Goal: Find specific page/section: Find specific page/section

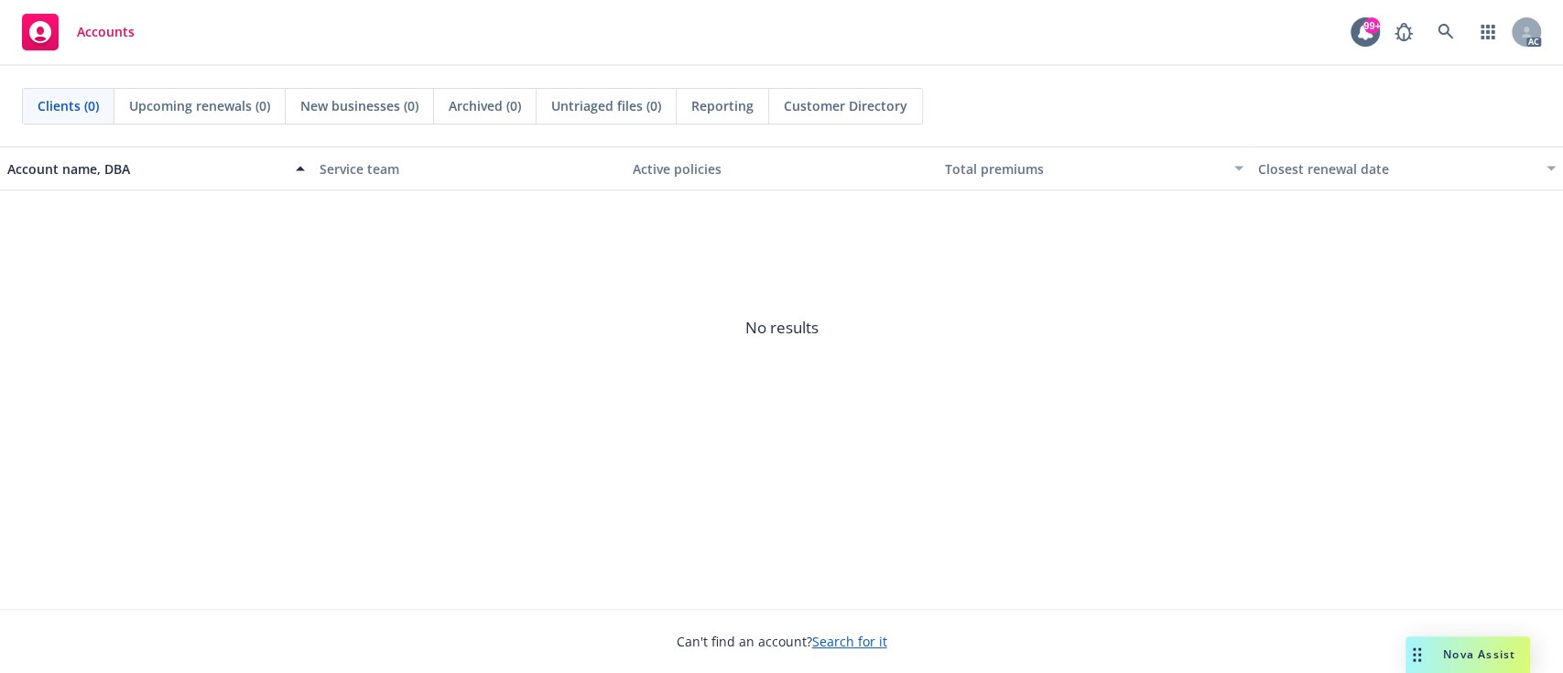
click at [1464, 47] on div "AC" at bounding box center [1463, 32] width 156 height 37
click at [1453, 40] on icon at bounding box center [1445, 32] width 16 height 16
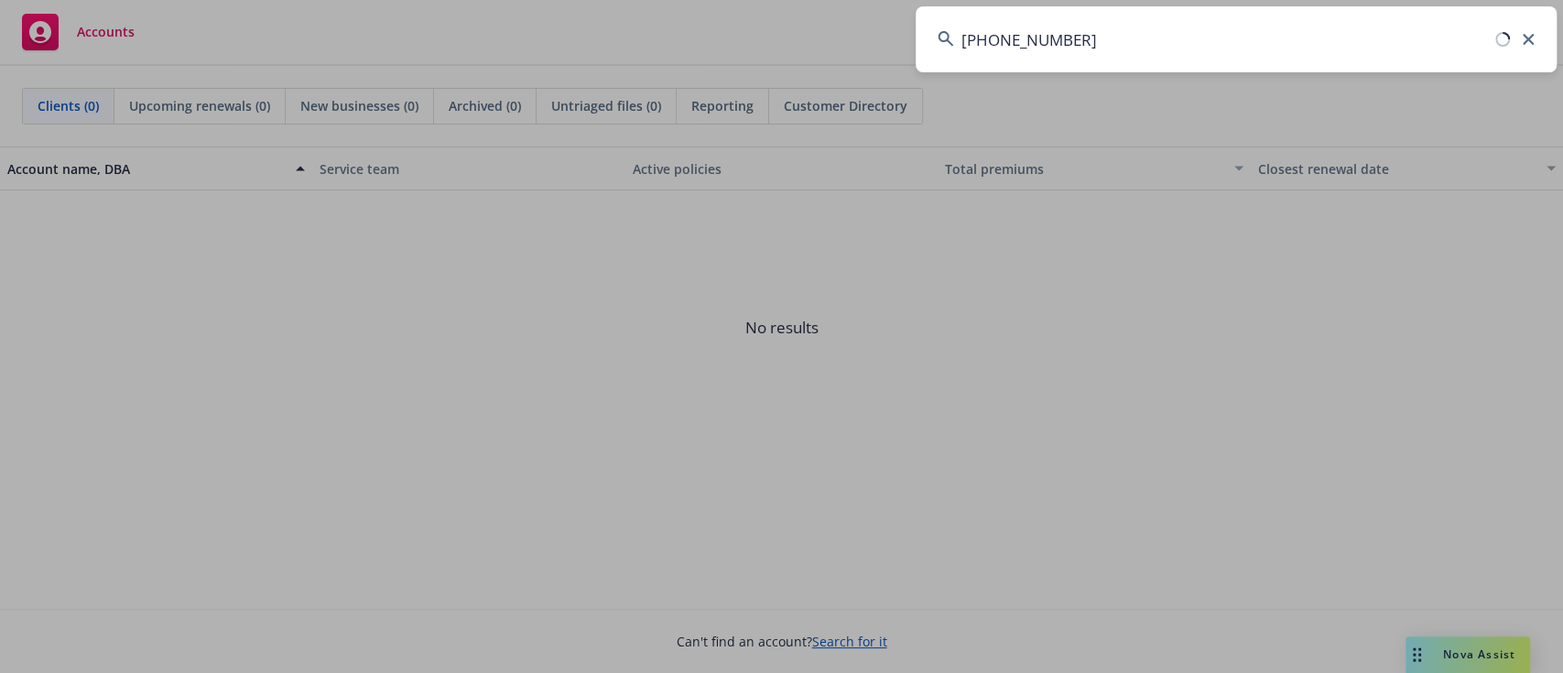
click at [1453, 40] on input "5097-0609-02" at bounding box center [1235, 39] width 641 height 66
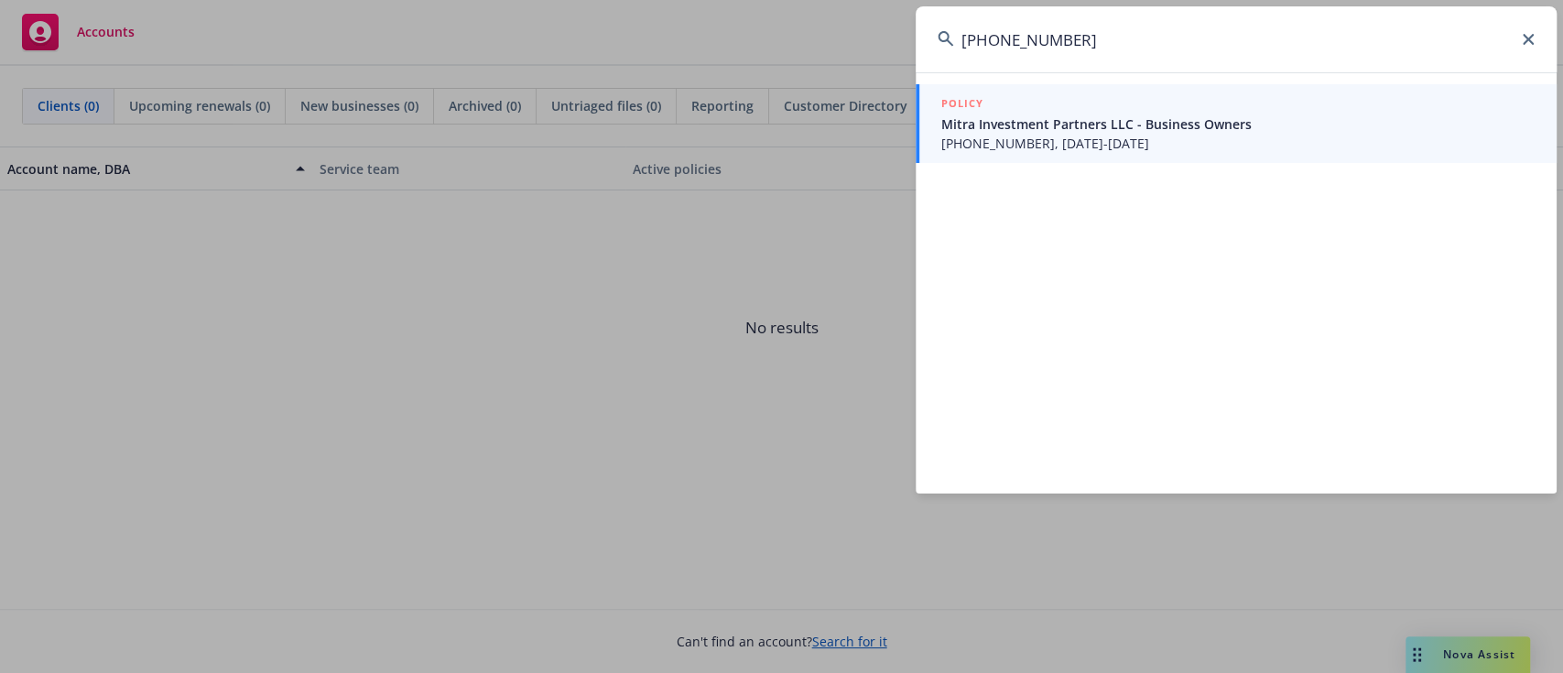
type input "5097-0609-02"
click at [1104, 139] on span "5097-0609-02, 08/12/2025-08/12/2026" at bounding box center [1237, 143] width 593 height 19
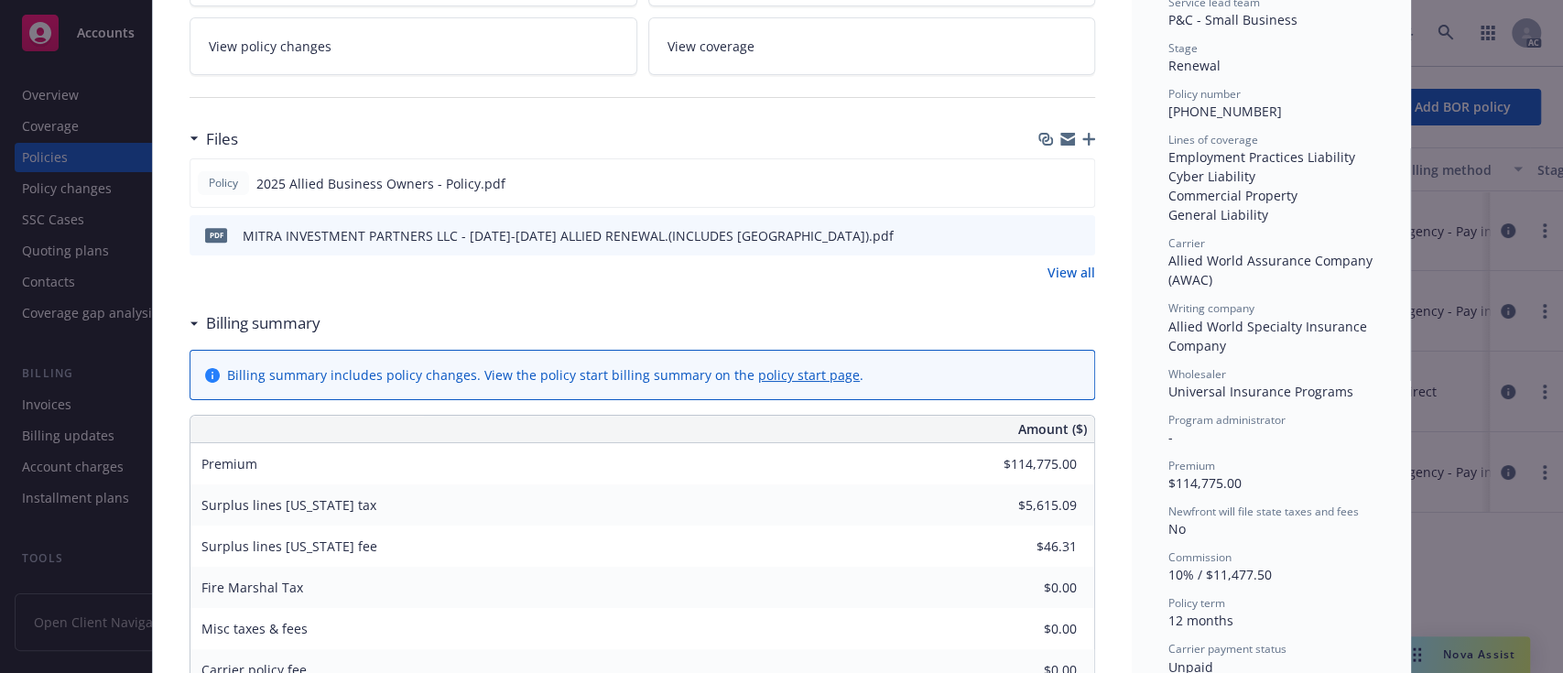
scroll to position [387, 0]
click at [1070, 227] on icon "preview file" at bounding box center [1077, 232] width 16 height 13
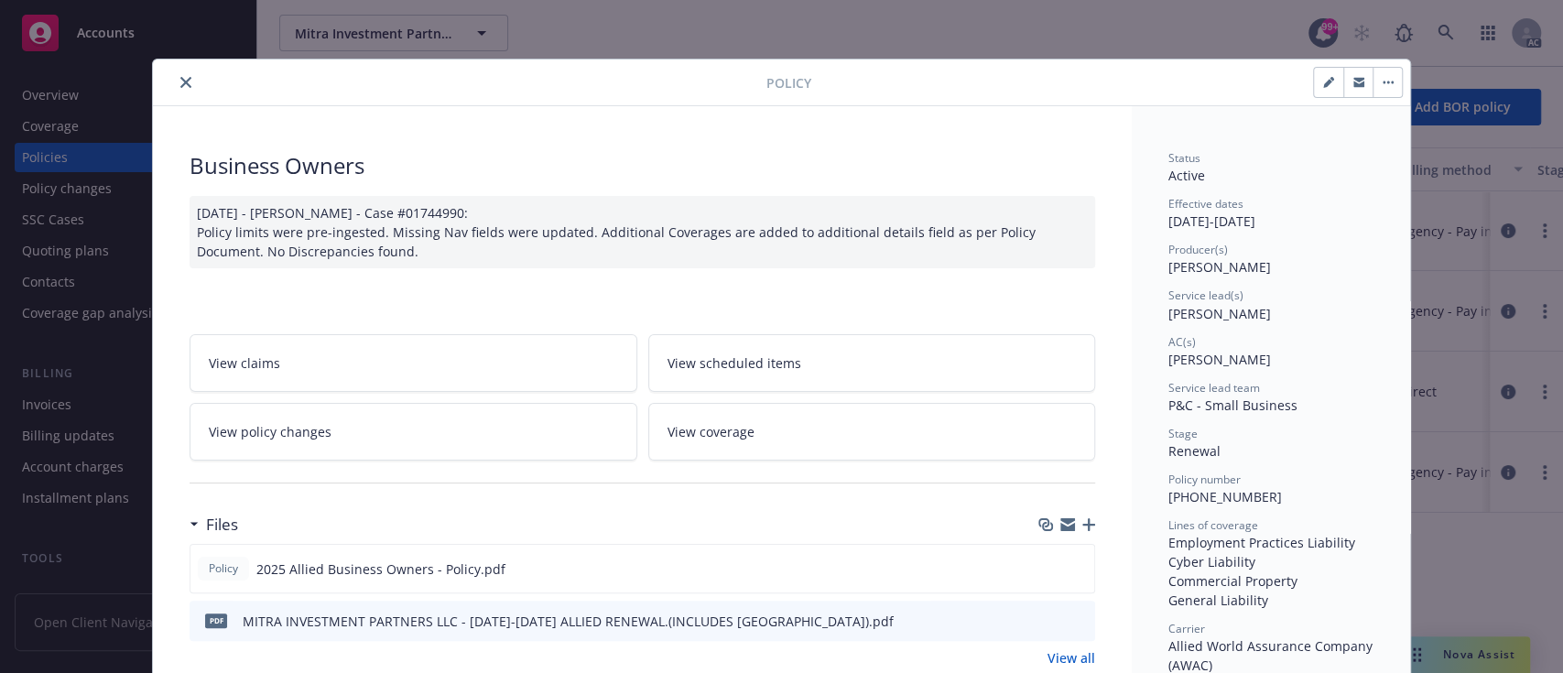
scroll to position [54, 0]
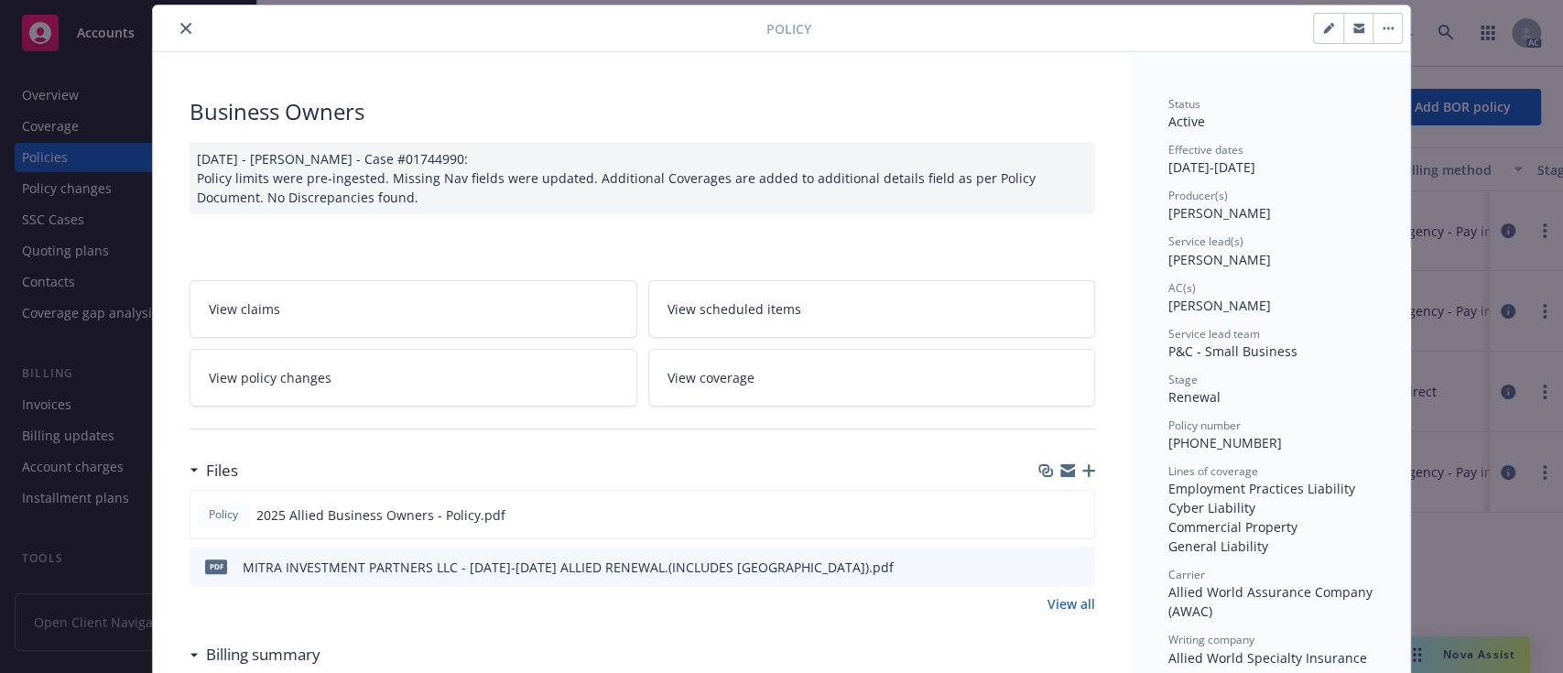
click at [178, 34] on button "close" at bounding box center [186, 28] width 22 height 22
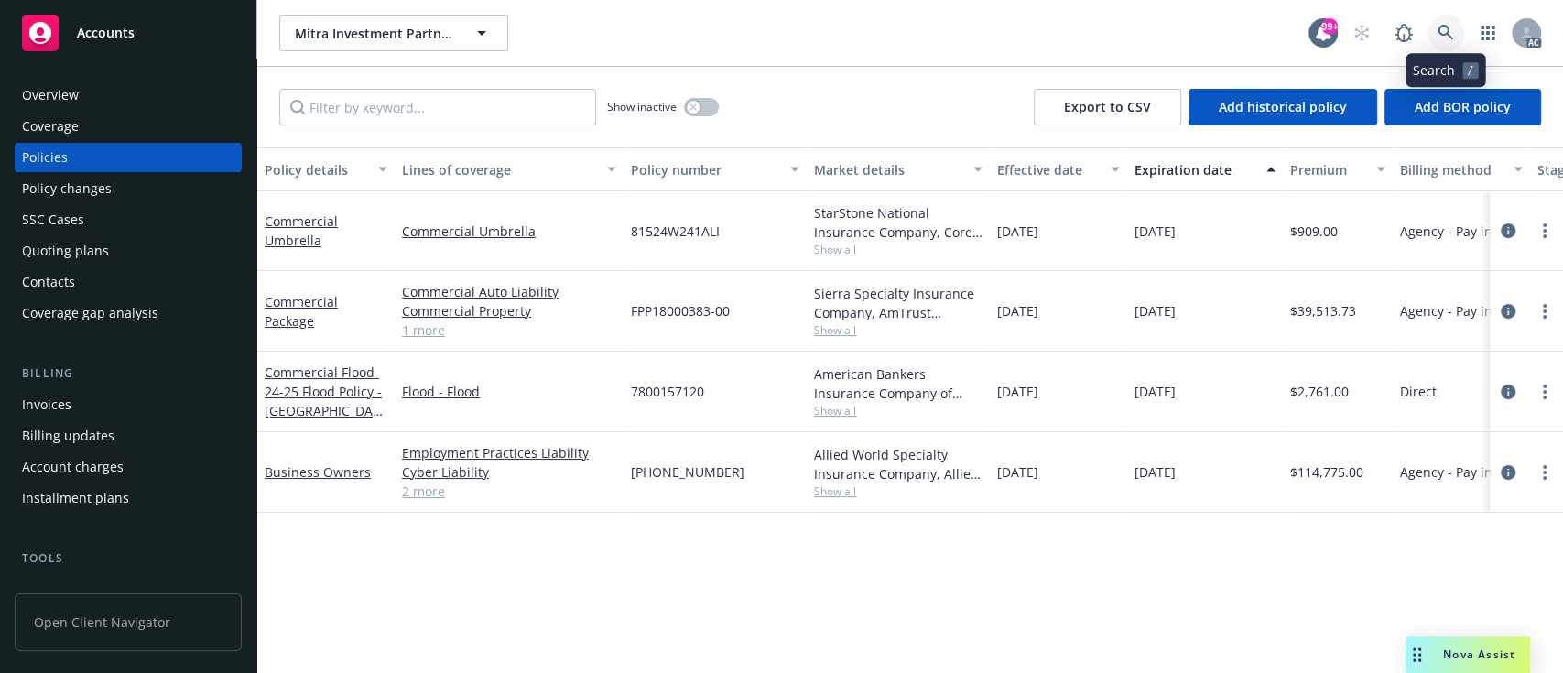
click at [1443, 33] on icon at bounding box center [1445, 33] width 16 height 16
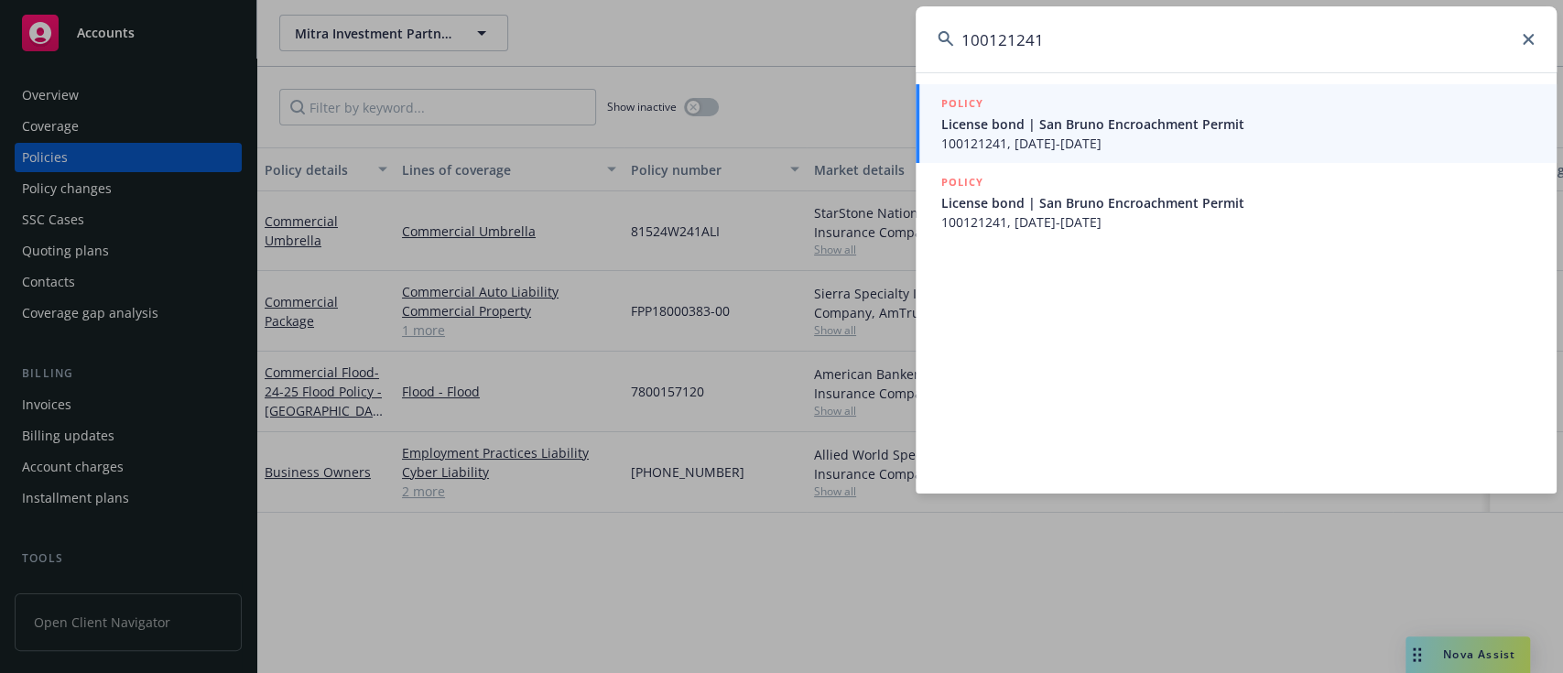
type input "100121241"
click at [1058, 128] on span "License bond | San Bruno Encroachment Permit" at bounding box center [1237, 123] width 593 height 19
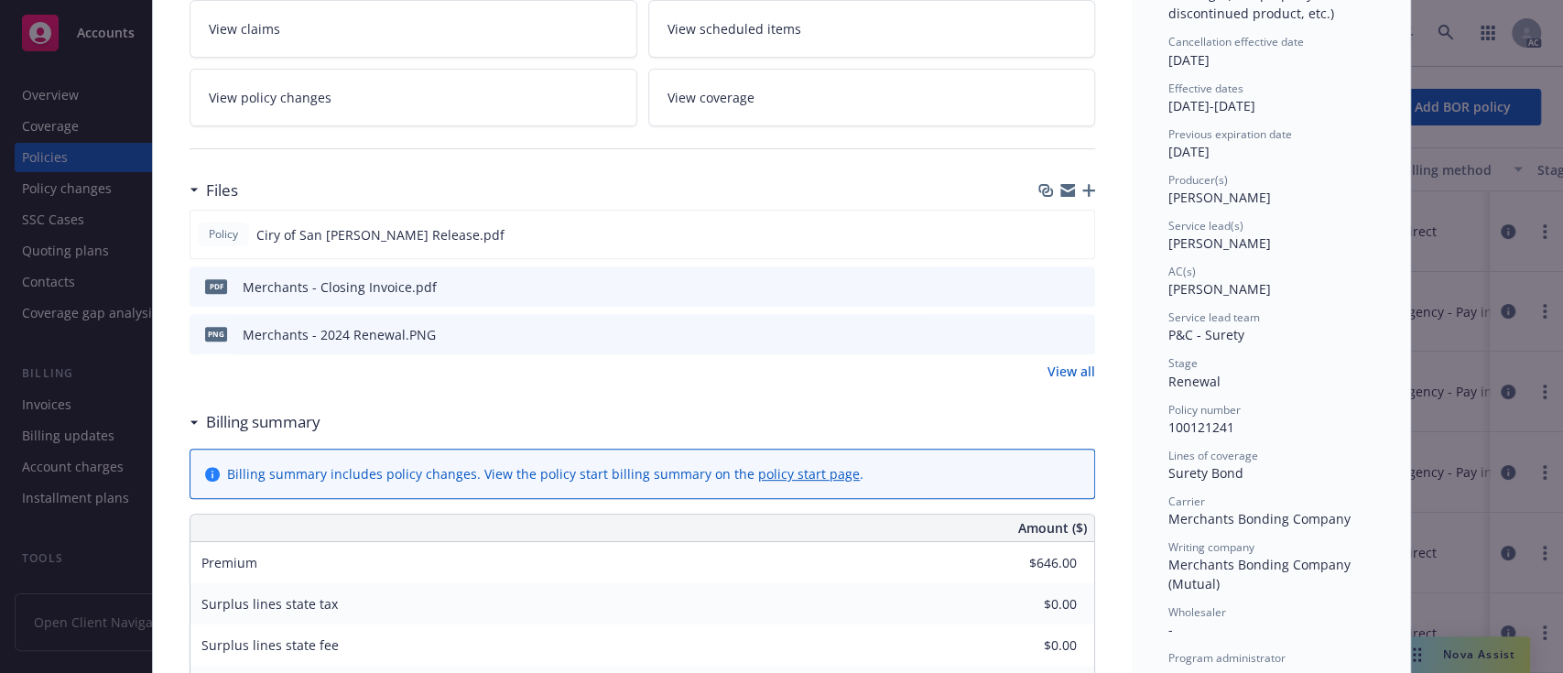
scroll to position [341, 0]
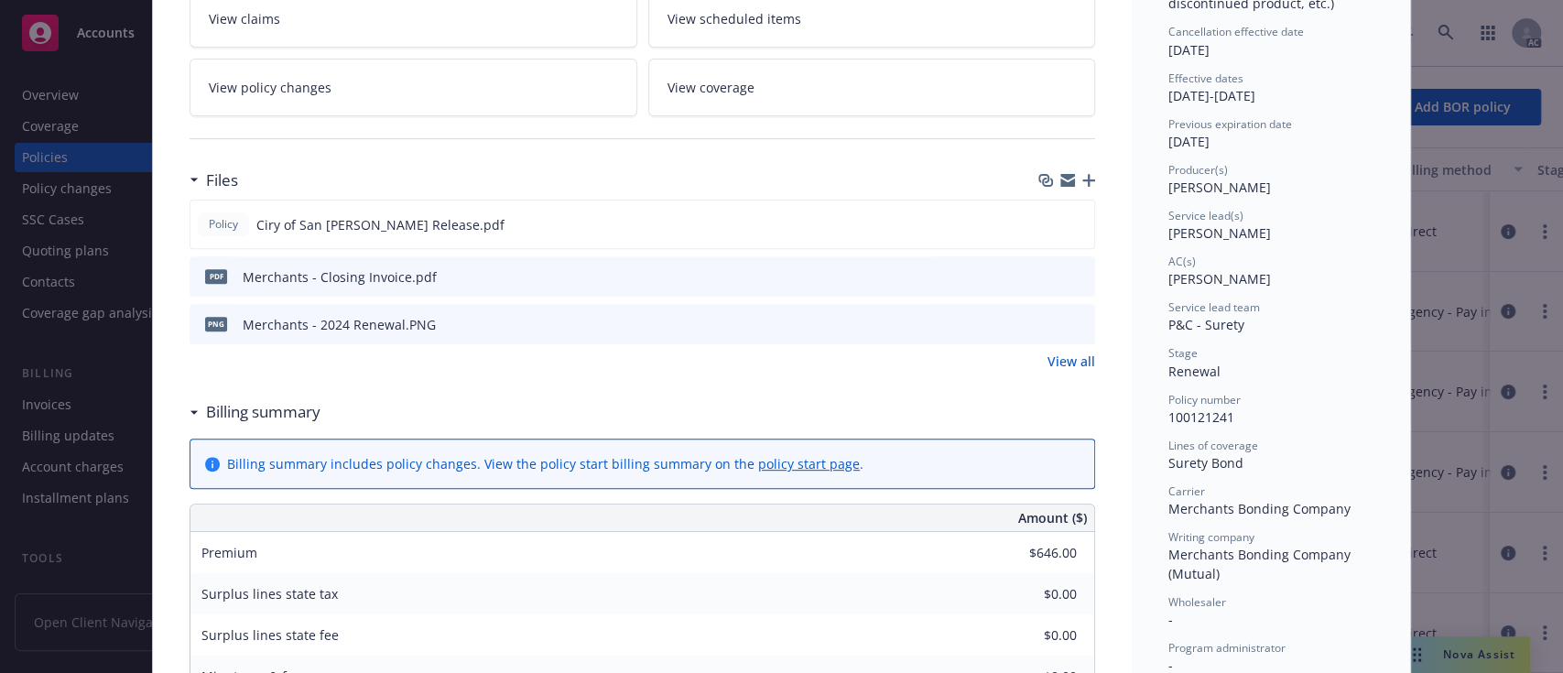
click at [1076, 274] on button "preview file" at bounding box center [1077, 275] width 20 height 16
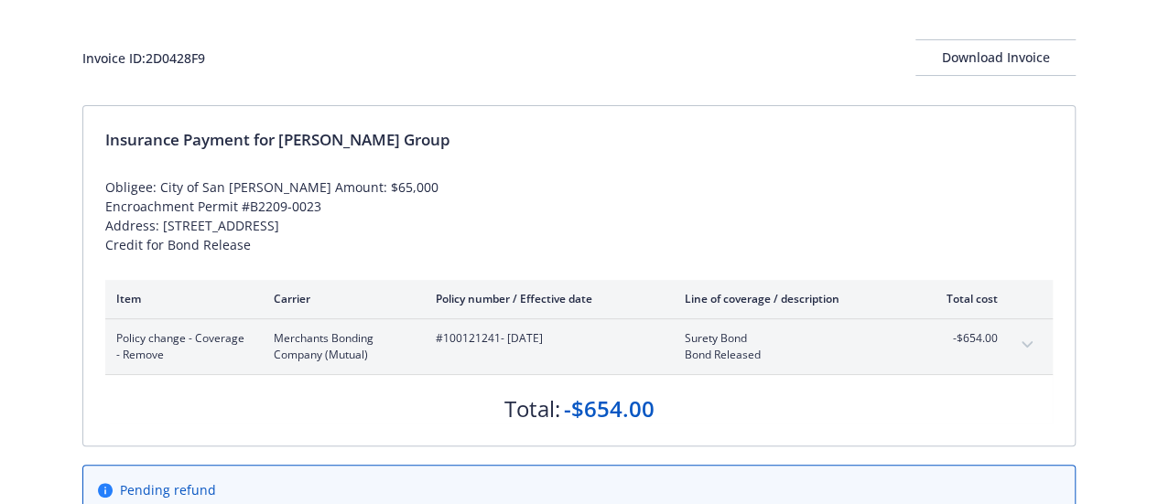
scroll to position [88, 0]
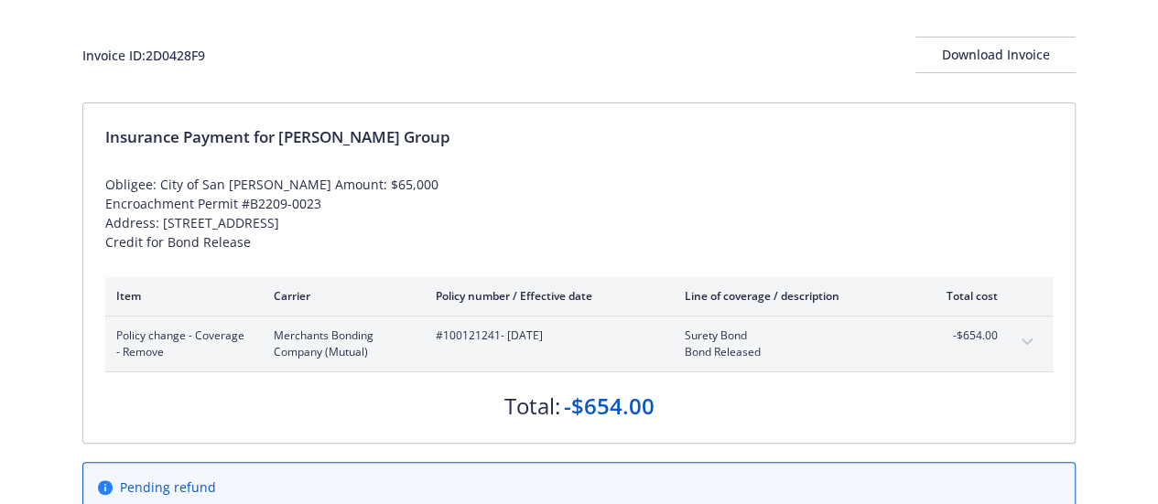
click at [471, 344] on span "#100121241 - [DATE]" at bounding box center [546, 336] width 220 height 16
copy span "100121241"
click at [571, 421] on div "-$654.00" at bounding box center [609, 406] width 91 height 31
drag, startPoint x: 566, startPoint y: 421, endPoint x: 654, endPoint y: 421, distance: 87.9
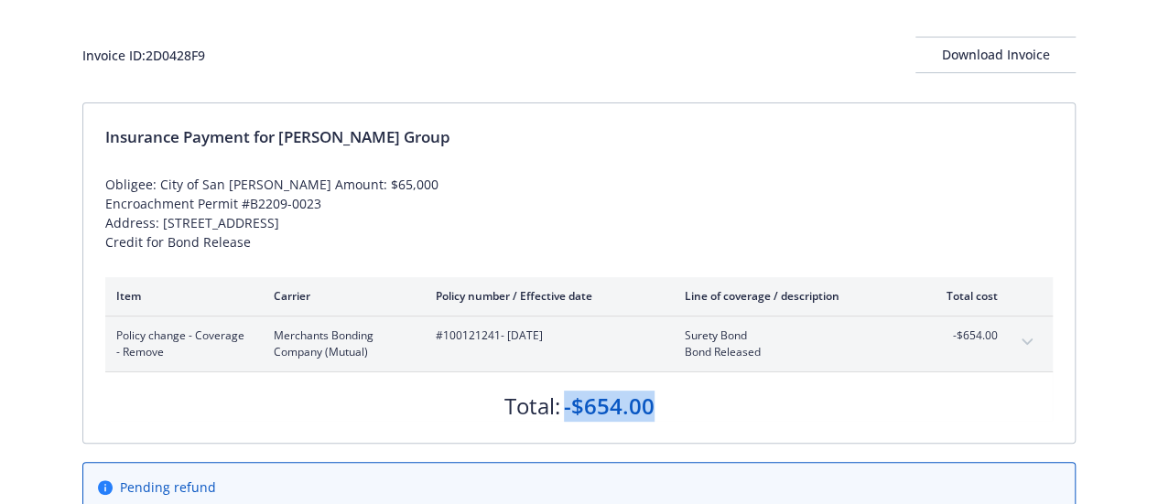
click at [654, 421] on div "Total: -$654.00" at bounding box center [578, 397] width 947 height 49
copy div "-$654.00"
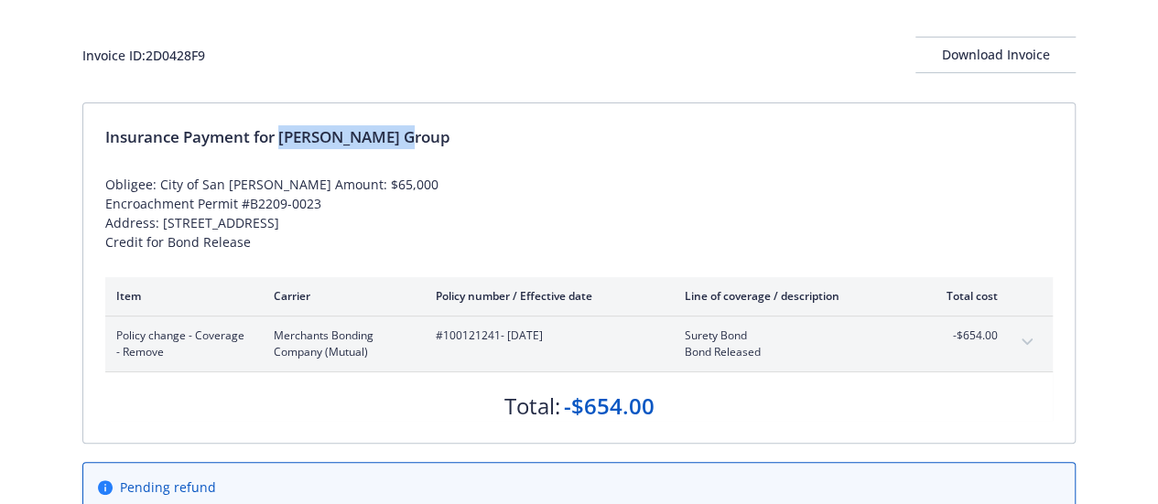
drag, startPoint x: 285, startPoint y: 146, endPoint x: 403, endPoint y: 144, distance: 118.1
click at [403, 144] on div "Insurance Payment for [PERSON_NAME] Group" at bounding box center [578, 137] width 947 height 24
copy div "[PERSON_NAME] Group"
click at [183, 49] on div "Invoice ID: 2D0428F9" at bounding box center [143, 55] width 123 height 19
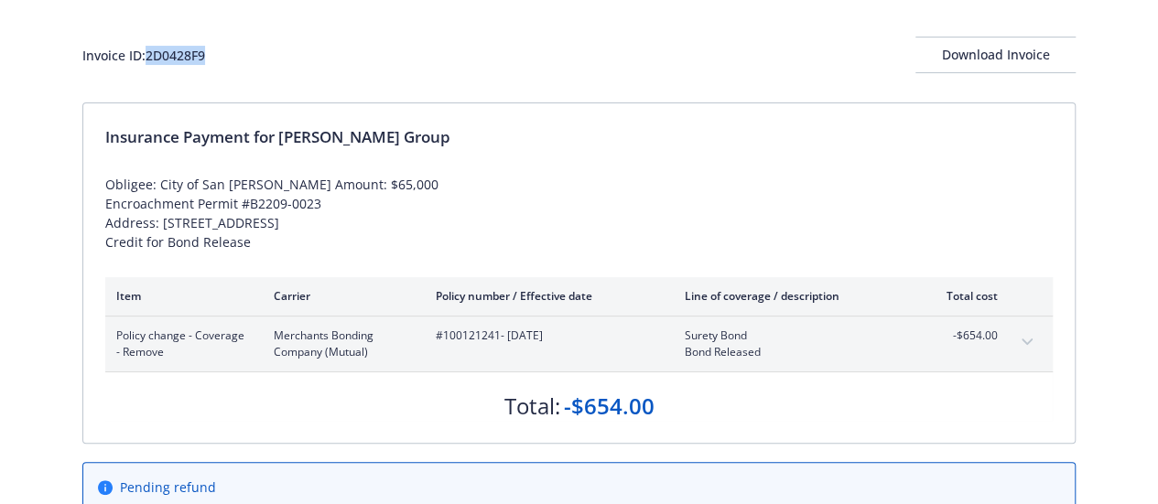
copy div "2D0428F9"
click at [449, 344] on span "#100121241 - [DATE]" at bounding box center [546, 336] width 220 height 16
copy span "100121241"
